Goal: Information Seeking & Learning: Learn about a topic

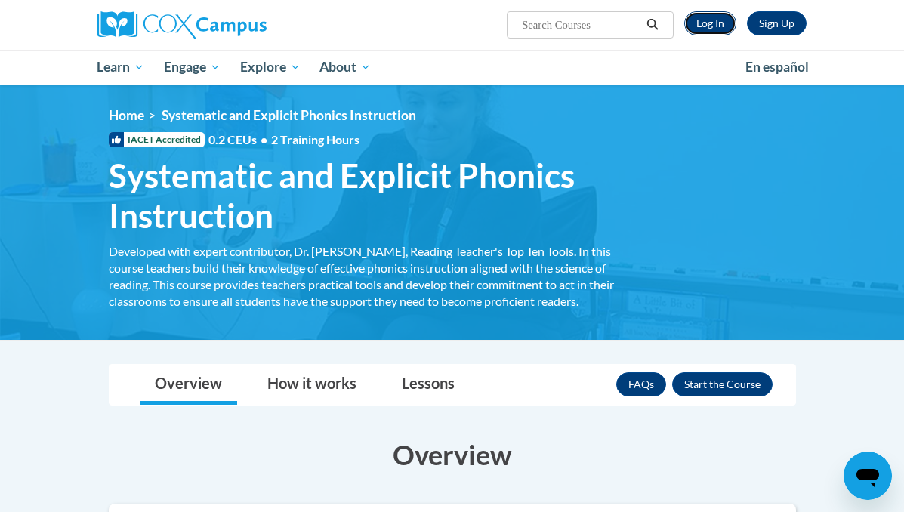
click at [710, 28] on link "Log In" at bounding box center [710, 23] width 52 height 24
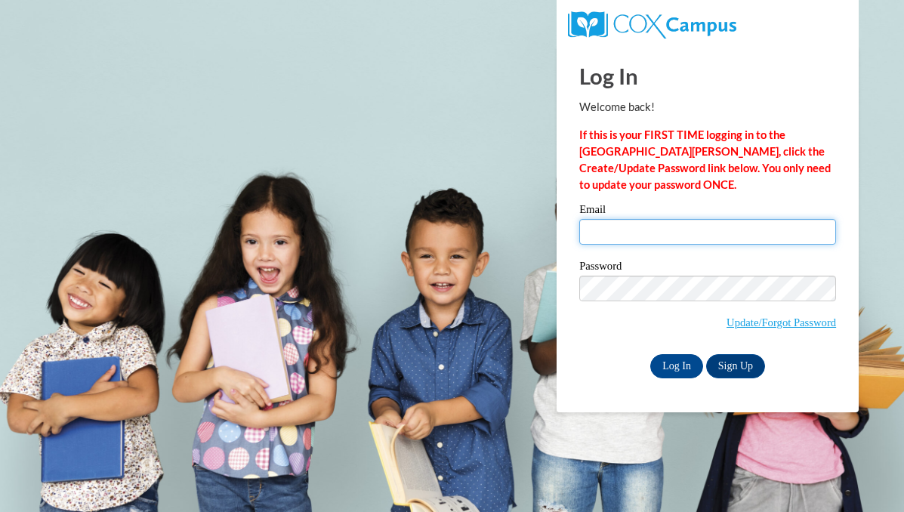
click at [618, 233] on input "Email" at bounding box center [707, 232] width 257 height 26
type input "jbostrom@westfordk12.us"
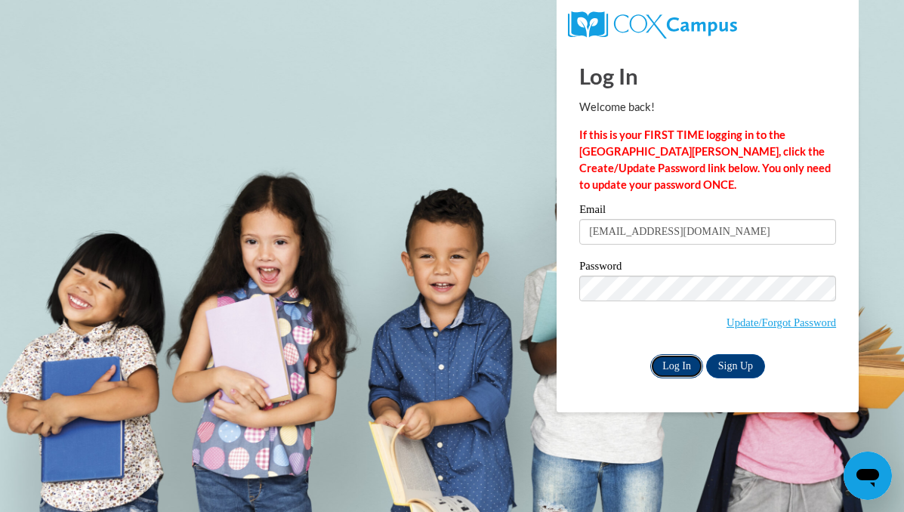
click at [682, 366] on input "Log In" at bounding box center [676, 366] width 53 height 24
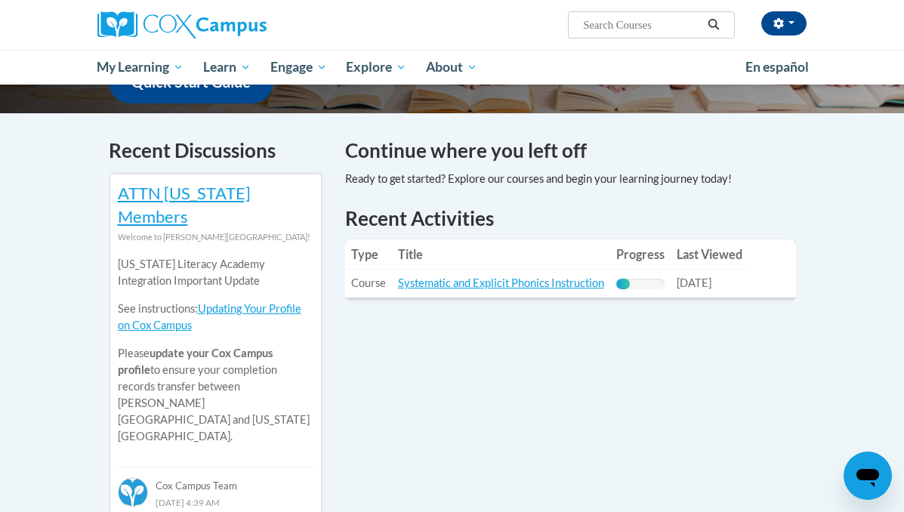
scroll to position [434, 0]
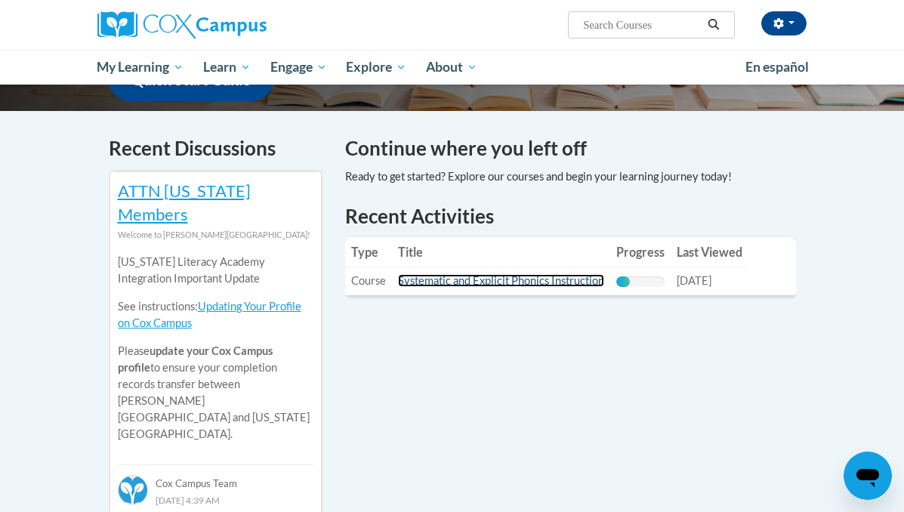
click at [526, 274] on link "Systematic and Explicit Phonics Instruction" at bounding box center [501, 280] width 206 height 13
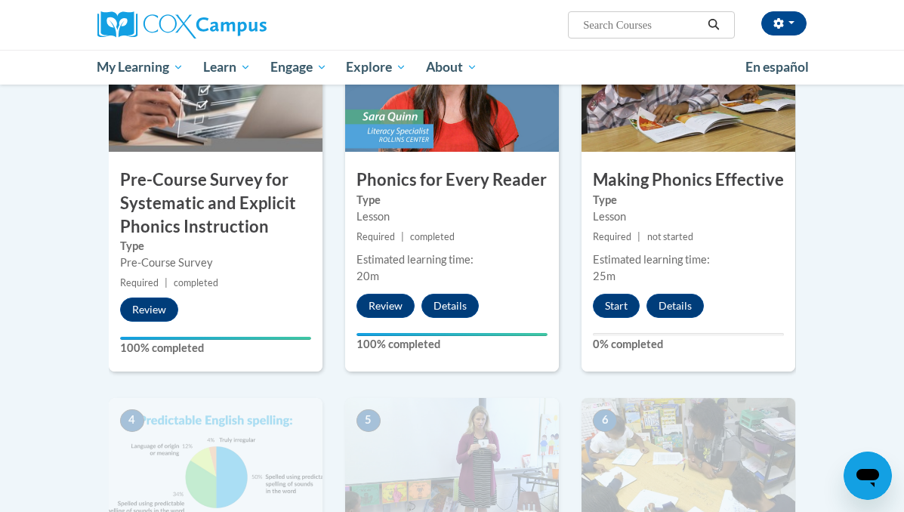
scroll to position [448, 0]
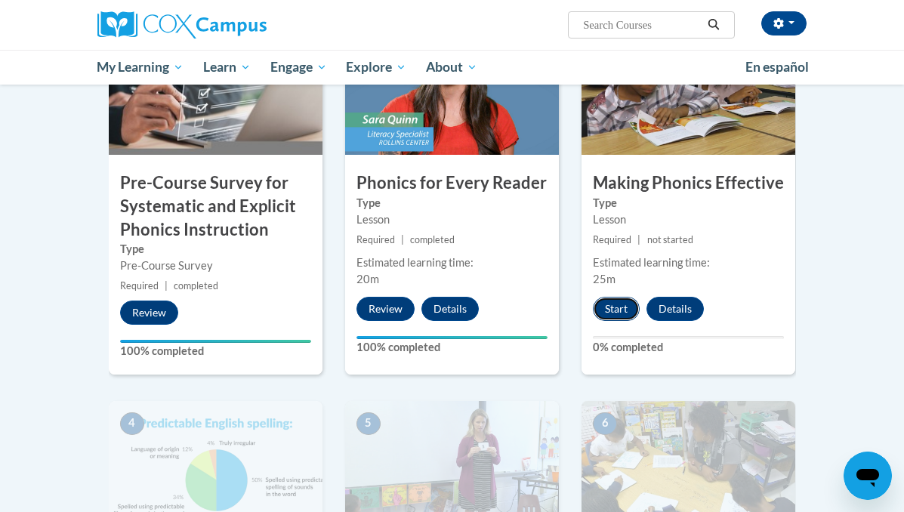
click at [617, 309] on button "Start" at bounding box center [616, 309] width 47 height 24
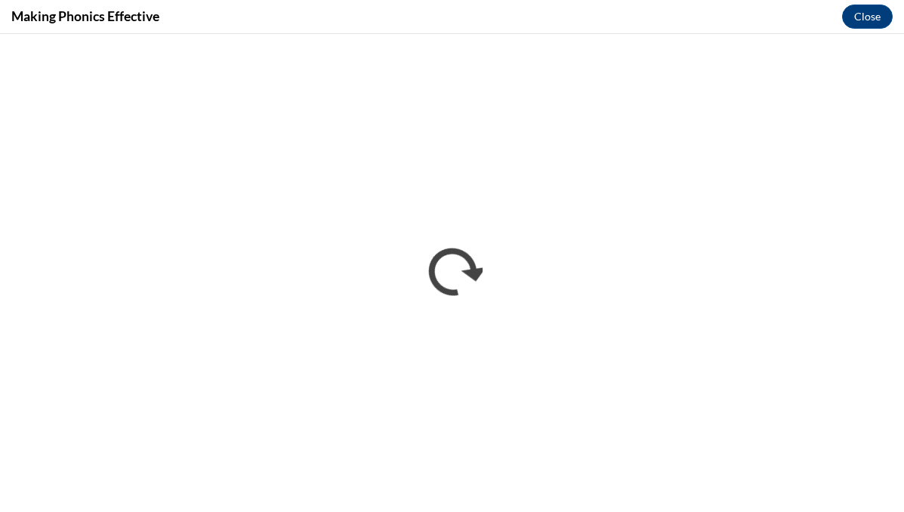
scroll to position [0, 0]
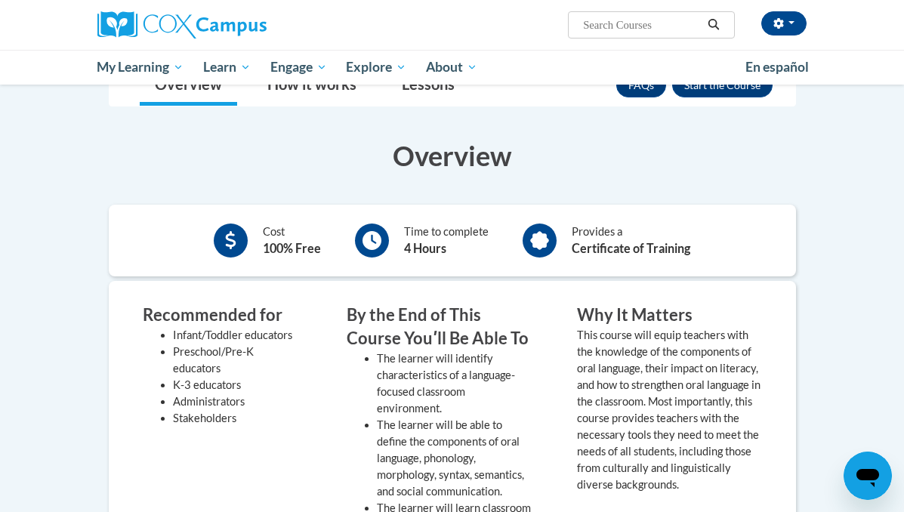
scroll to position [114, 0]
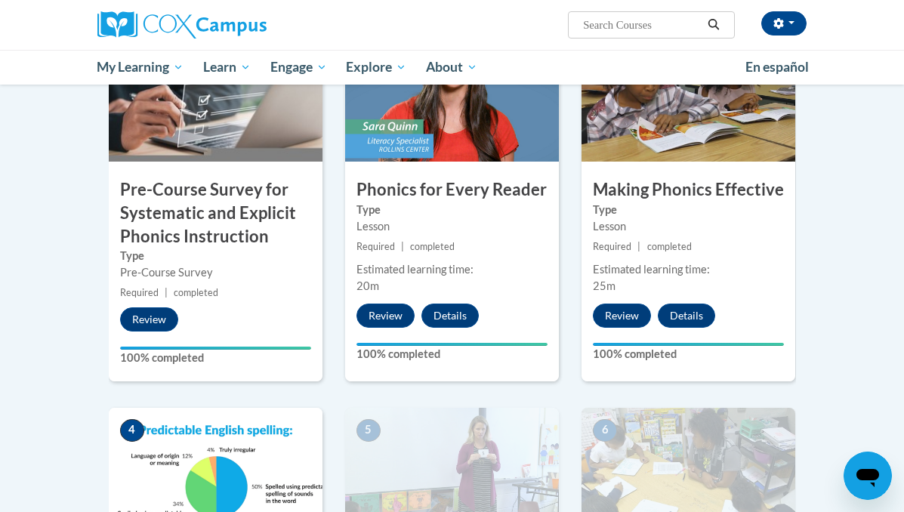
scroll to position [443, 0]
